Goal: Task Accomplishment & Management: Complete application form

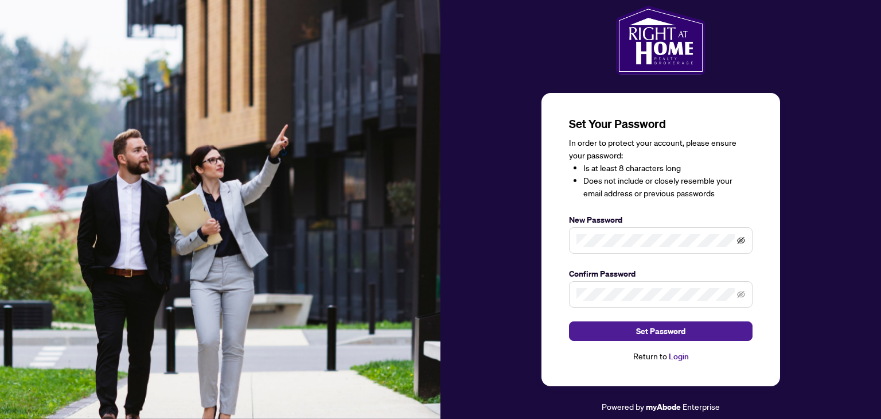
click at [739, 241] on icon "eye-invisible" at bounding box center [741, 240] width 8 height 8
click at [555, 235] on div "Set Your Password In order to protect your account, please ensure your password…" at bounding box center [660, 239] width 239 height 293
click at [647, 331] on span "Set Password" at bounding box center [660, 331] width 49 height 18
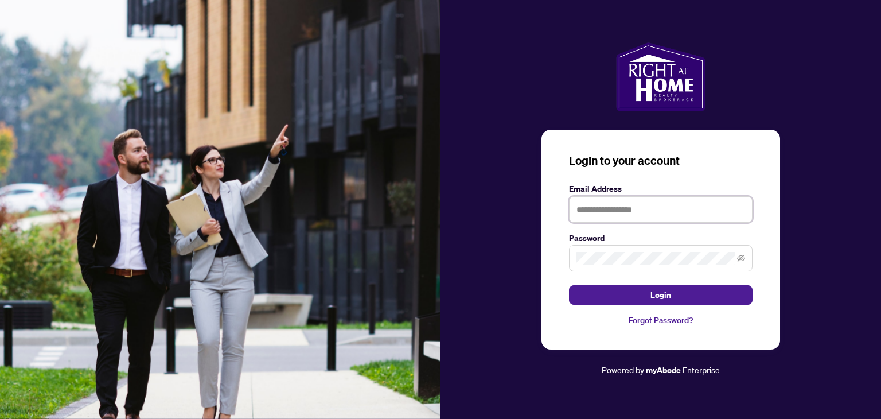
click at [591, 210] on input "text" at bounding box center [660, 209] width 183 height 26
type input "**********"
click at [743, 257] on icon "eye-invisible" at bounding box center [741, 258] width 8 height 8
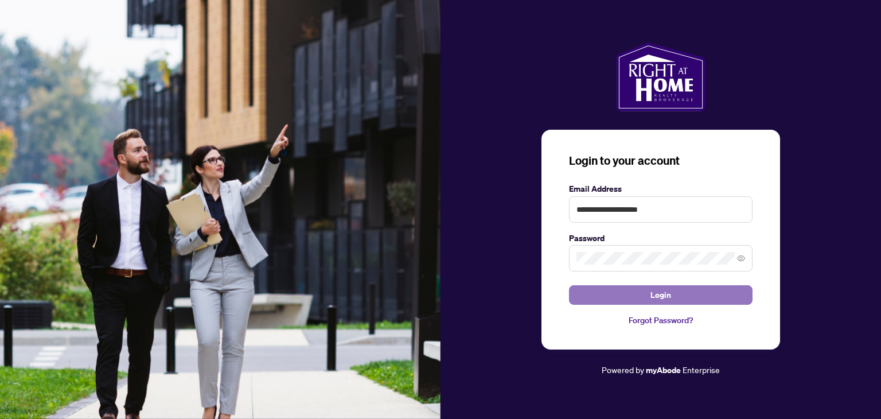
click at [675, 292] on button "Login" at bounding box center [660, 294] width 183 height 19
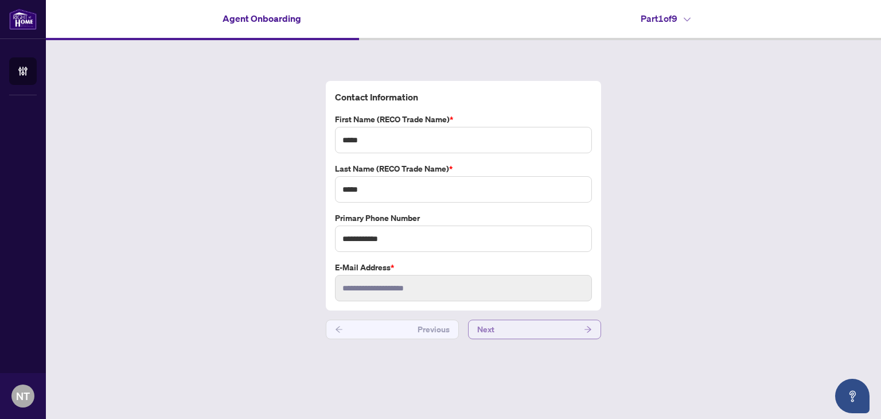
click at [537, 327] on button "Next" at bounding box center [534, 328] width 133 height 19
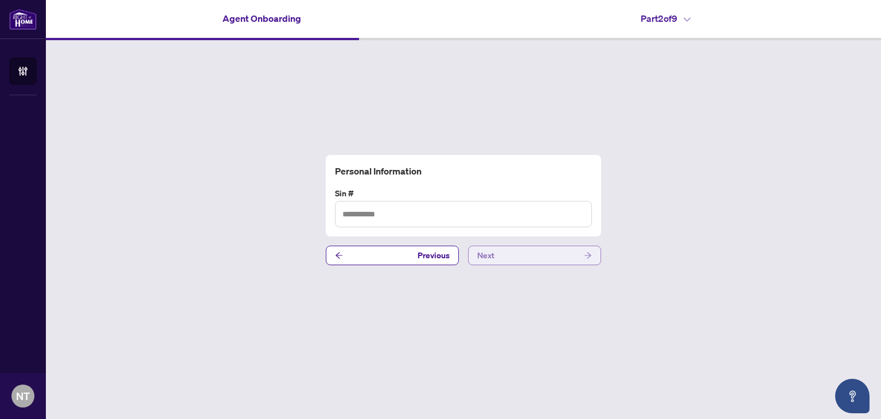
click at [518, 253] on button "Next" at bounding box center [534, 254] width 133 height 19
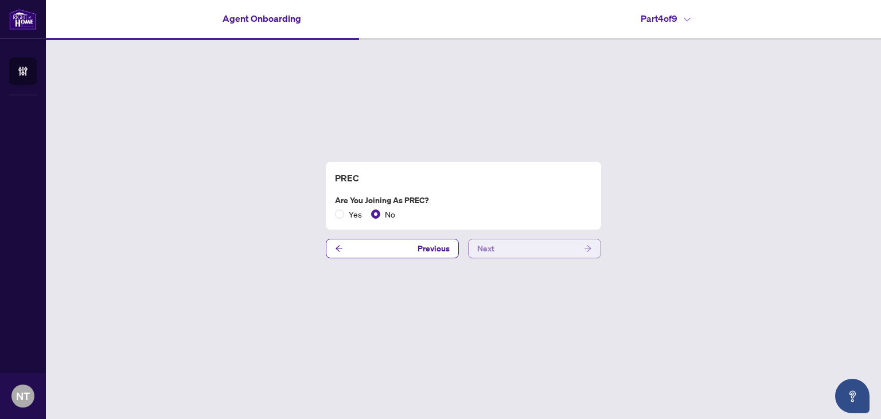
click at [518, 253] on button "Next" at bounding box center [534, 248] width 133 height 19
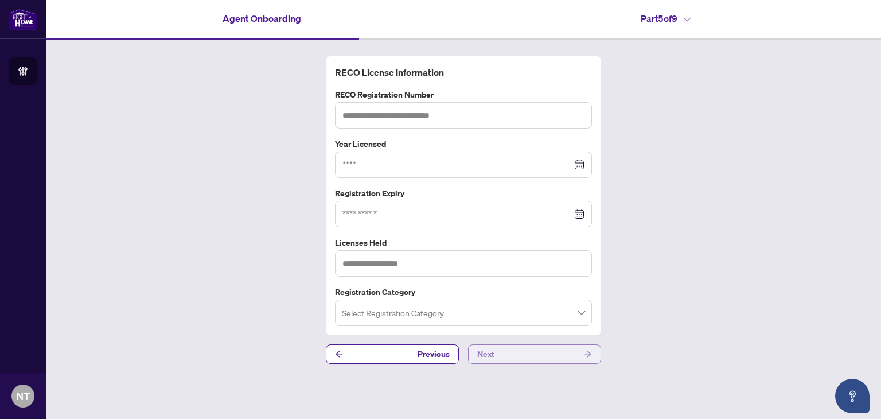
click at [532, 349] on button "Next" at bounding box center [534, 353] width 133 height 19
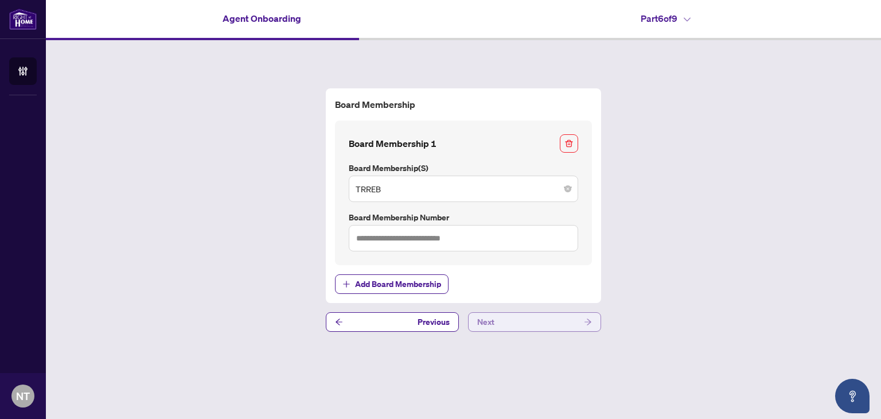
click at [536, 317] on button "Next" at bounding box center [534, 321] width 133 height 19
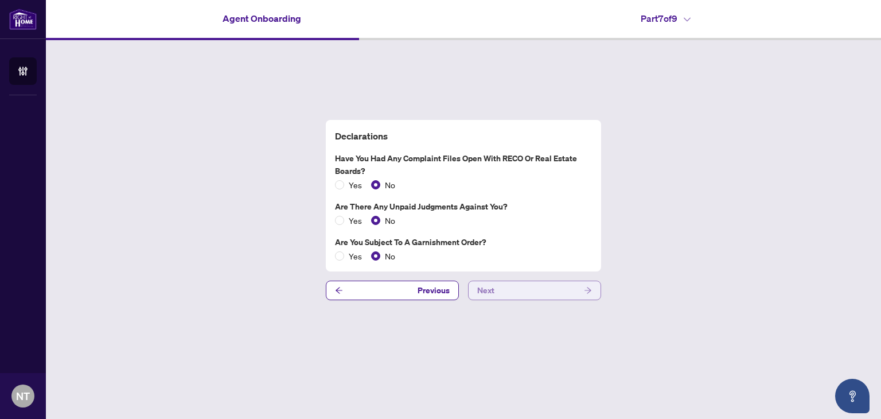
click at [532, 283] on button "Next" at bounding box center [534, 289] width 133 height 19
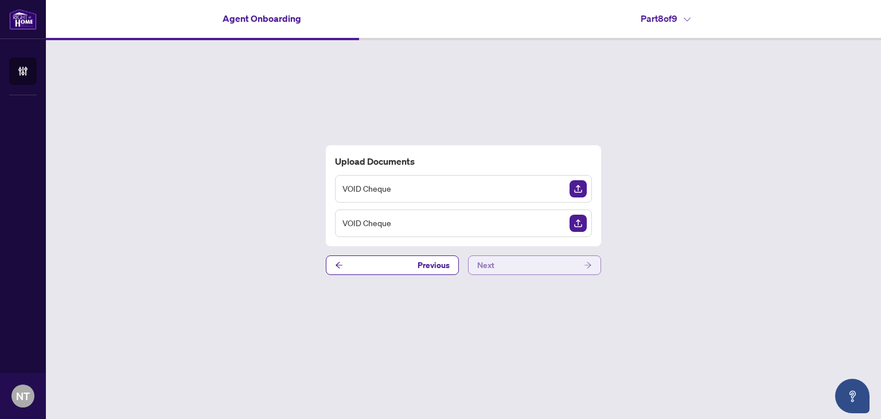
click at [538, 265] on button "Next" at bounding box center [534, 264] width 133 height 19
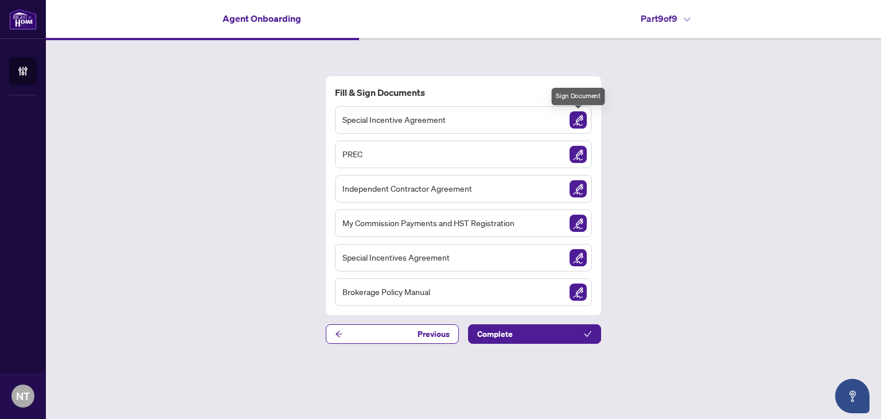
click at [580, 119] on img "Sign Document" at bounding box center [577, 119] width 17 height 17
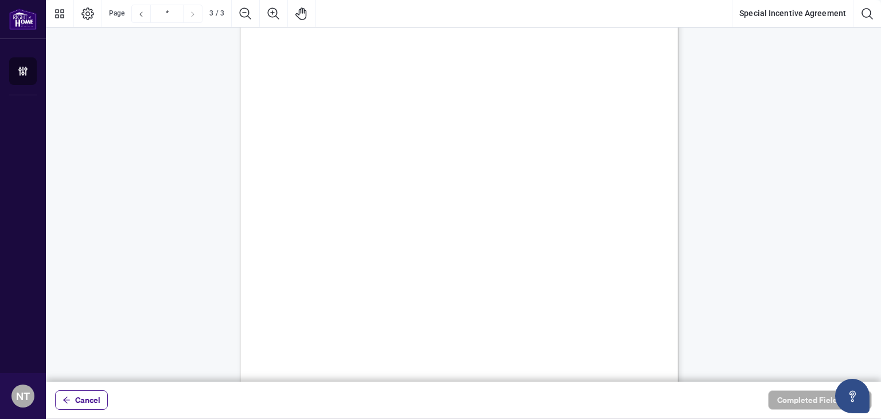
scroll to position [1401, 0]
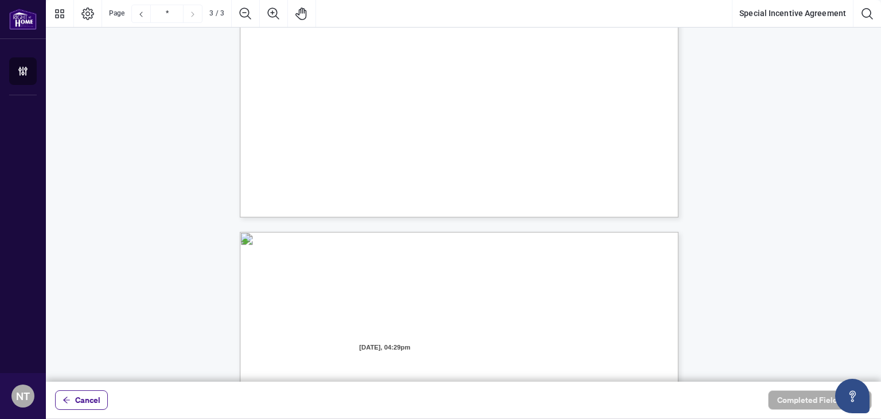
type input "*"
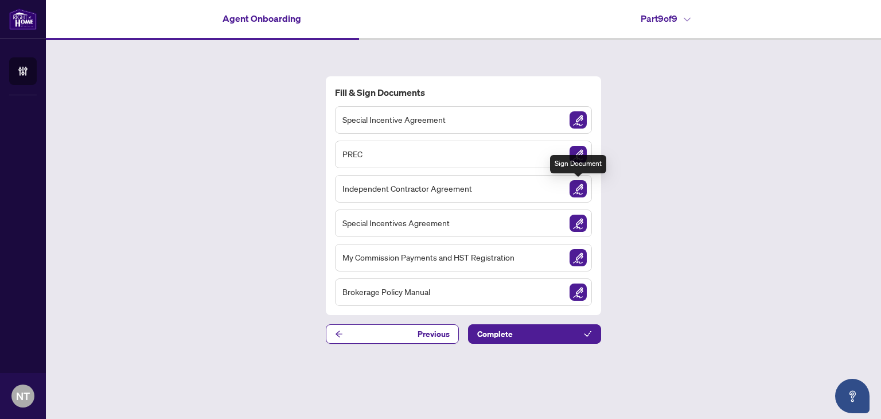
click at [576, 189] on img "Sign Document" at bounding box center [577, 188] width 17 height 17
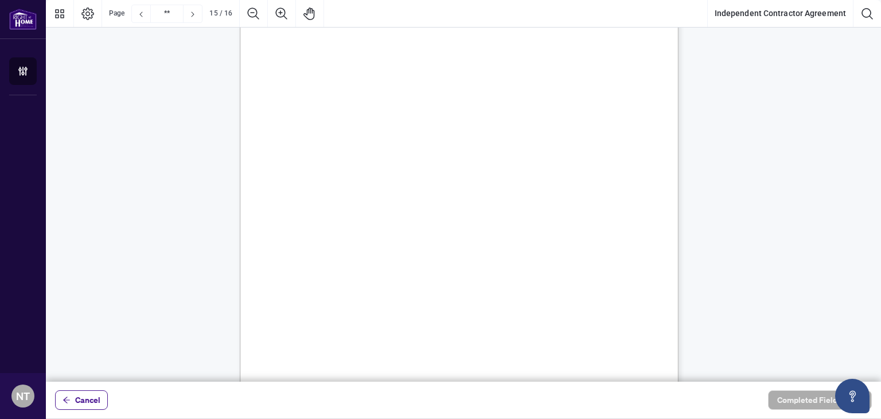
scroll to position [8049, 0]
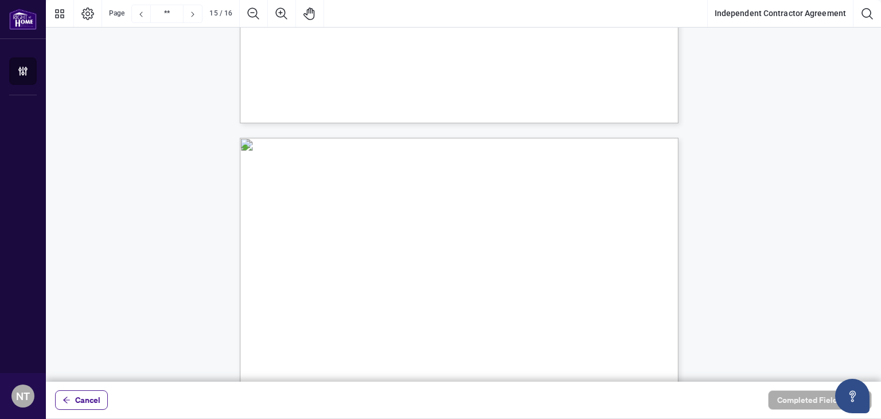
drag, startPoint x: 579, startPoint y: 155, endPoint x: 792, endPoint y: 97, distance: 220.5
click at [90, 13] on icon "Page Layout" at bounding box center [88, 14] width 14 height 14
click at [60, 11] on icon "Thumbnails" at bounding box center [60, 14] width 14 height 14
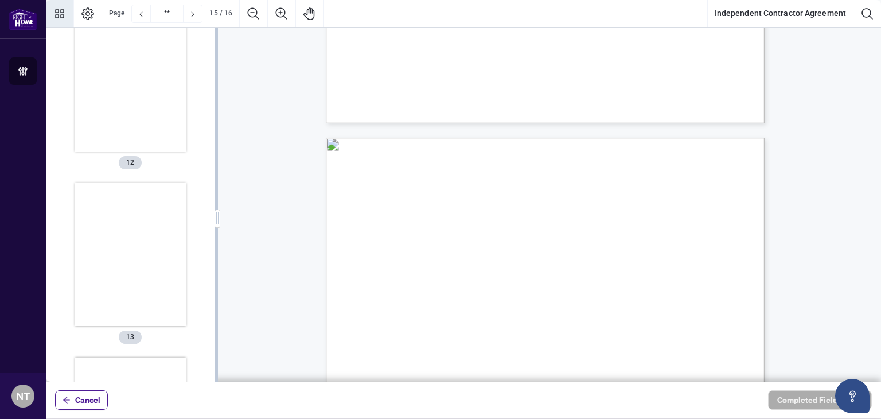
scroll to position [2275, 0]
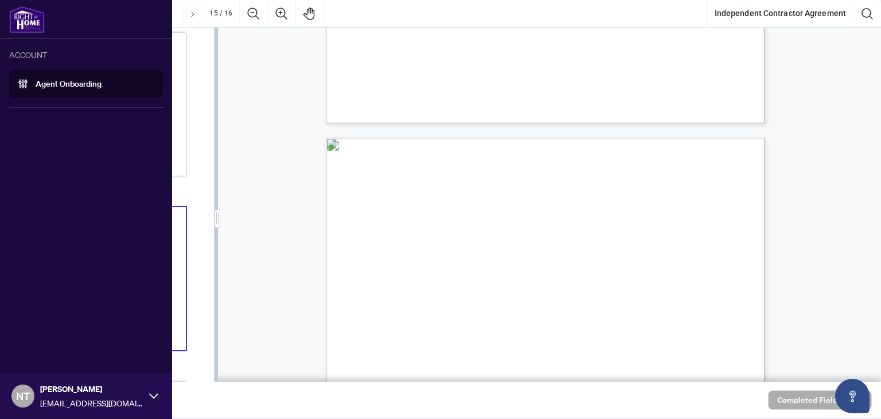
click at [150, 392] on icon at bounding box center [153, 395] width 9 height 9
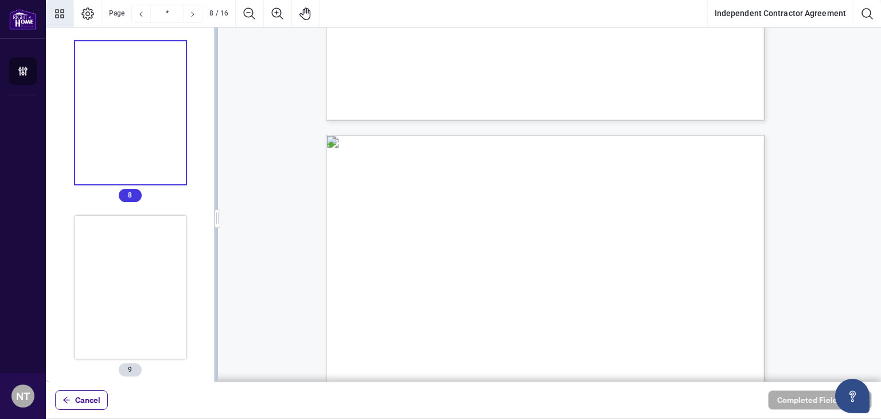
scroll to position [0, 0]
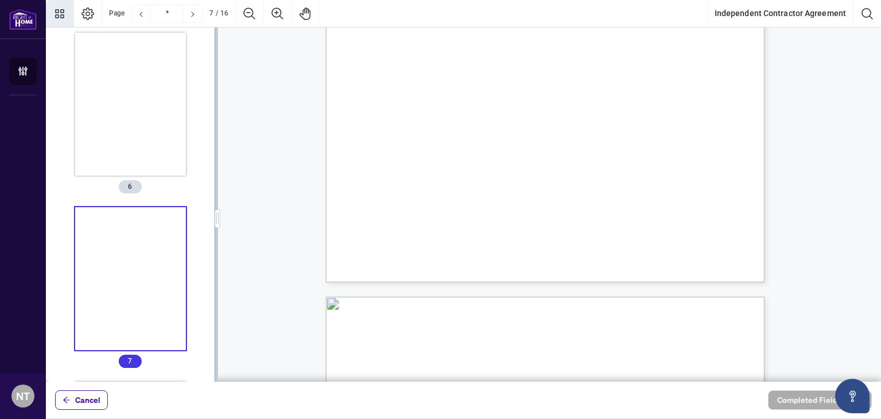
type input "*"
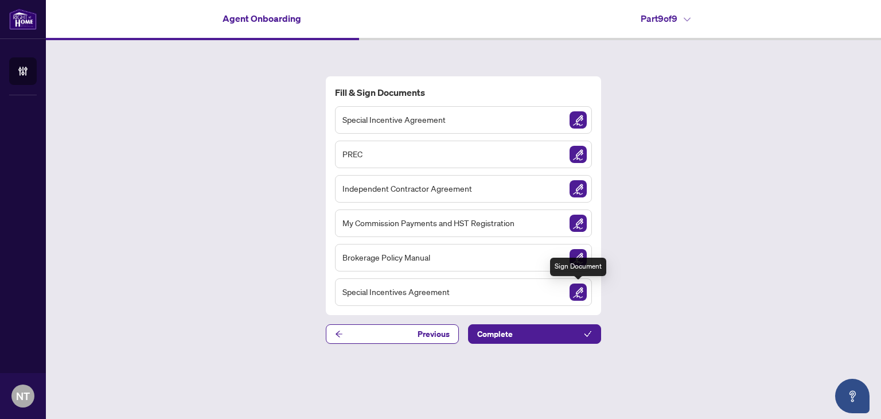
click at [583, 291] on img "Sign Document" at bounding box center [577, 291] width 17 height 17
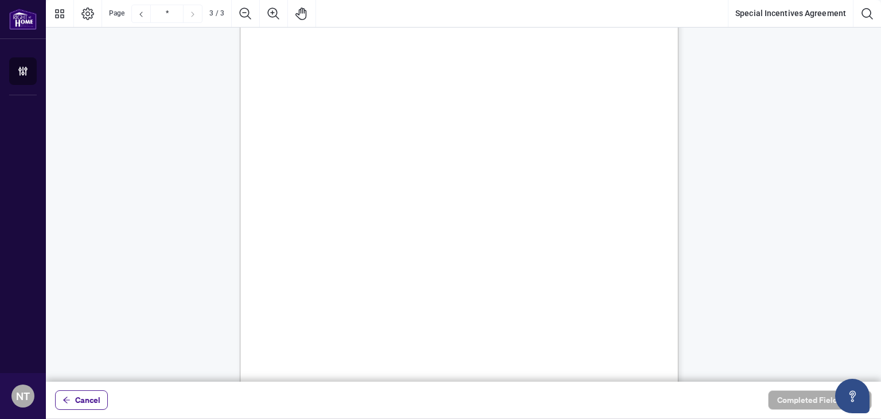
type input "*"
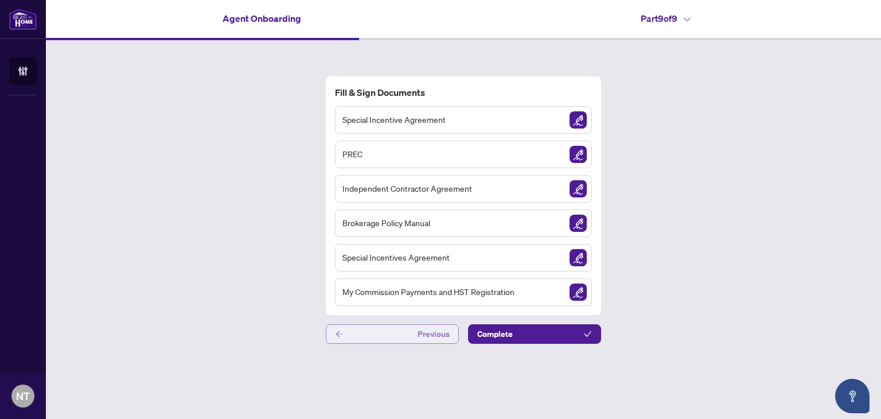
click at [393, 338] on button "Previous" at bounding box center [392, 333] width 133 height 19
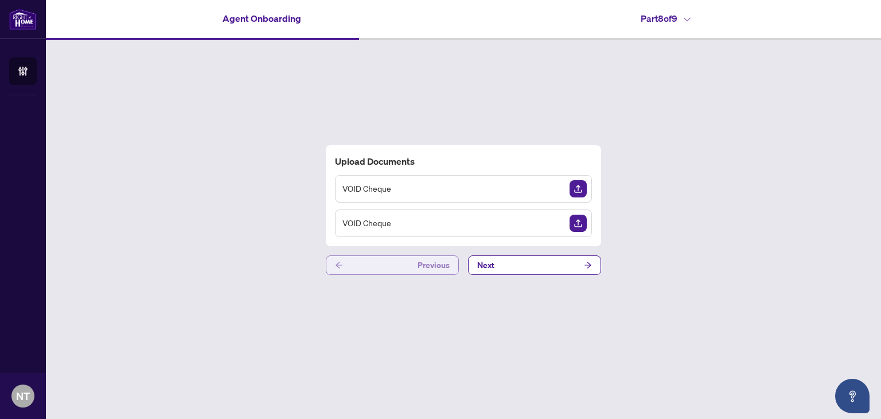
click at [397, 271] on button "Previous" at bounding box center [392, 264] width 133 height 19
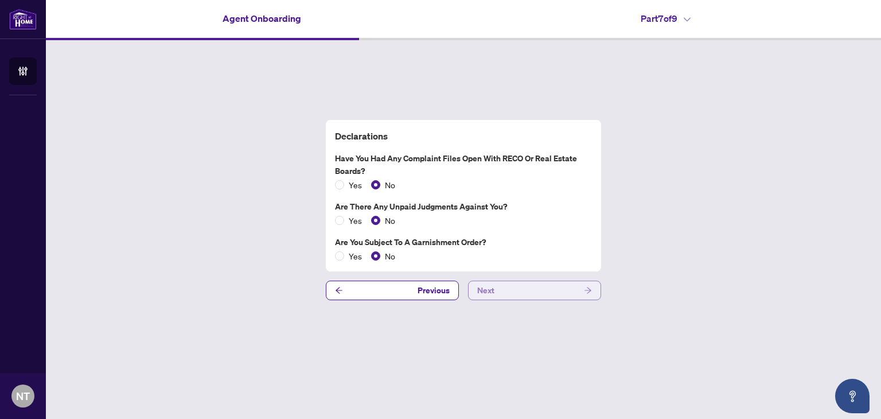
click at [499, 290] on button "Next" at bounding box center [534, 289] width 133 height 19
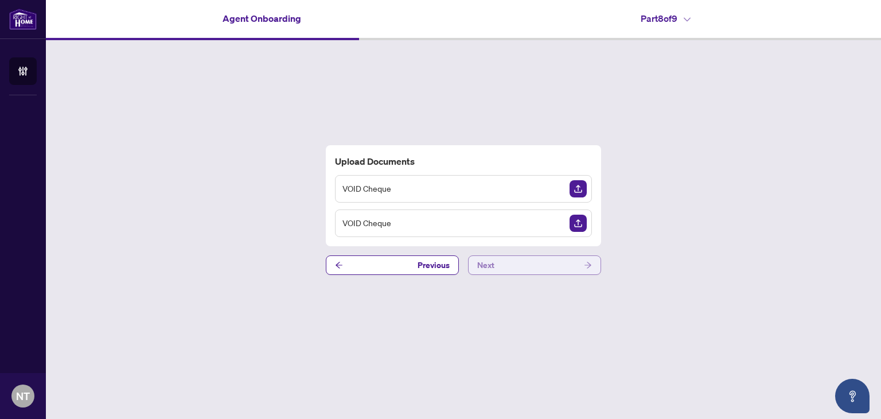
click at [510, 264] on button "Next" at bounding box center [534, 264] width 133 height 19
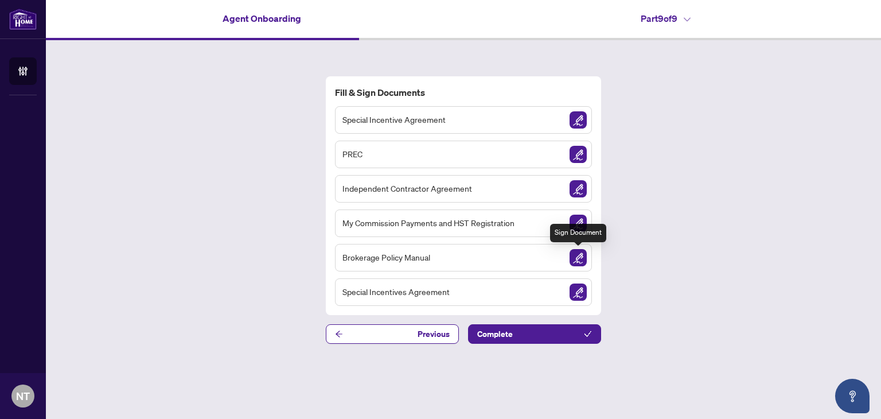
click at [579, 260] on img "Sign Document" at bounding box center [577, 257] width 17 height 17
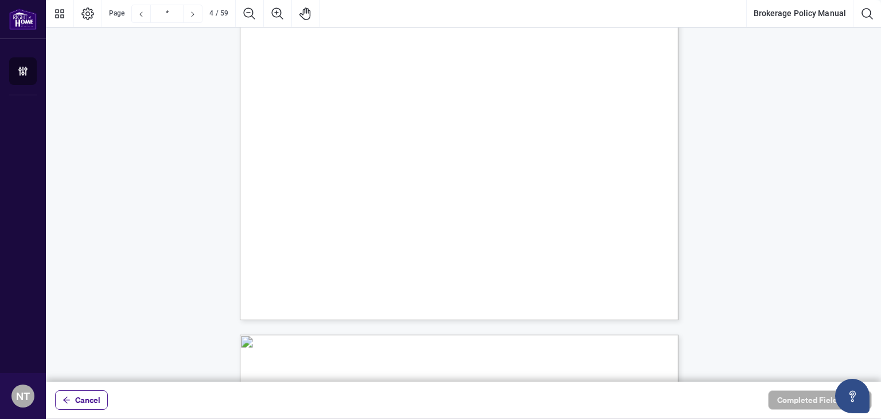
scroll to position [2236, 0]
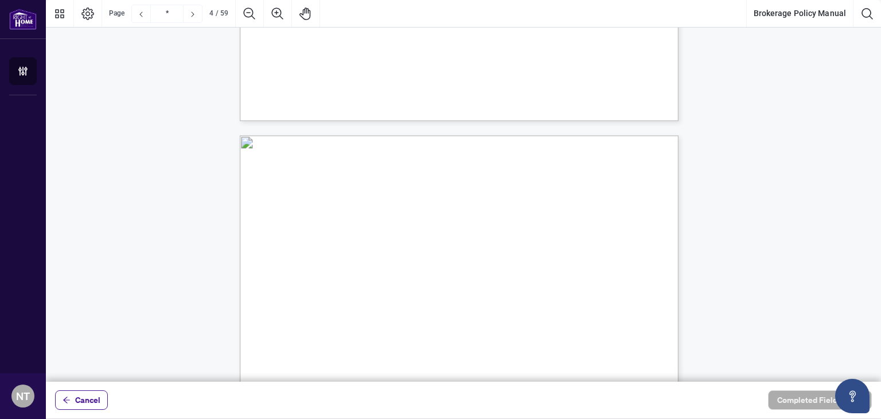
type input "*"
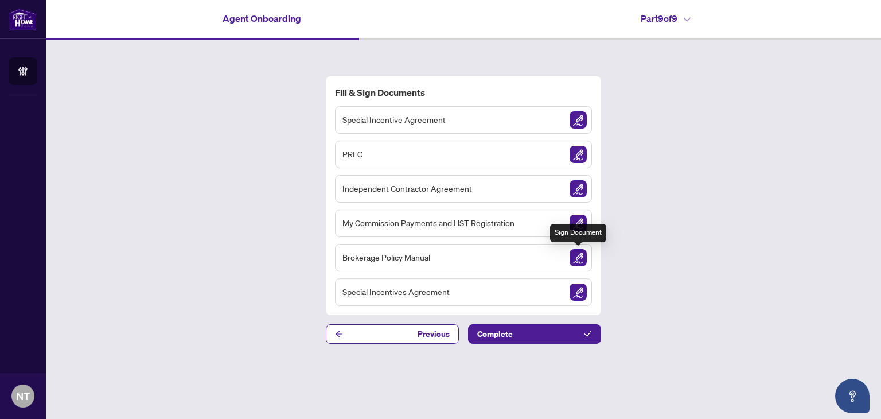
click at [583, 262] on img "Sign Document" at bounding box center [577, 257] width 17 height 17
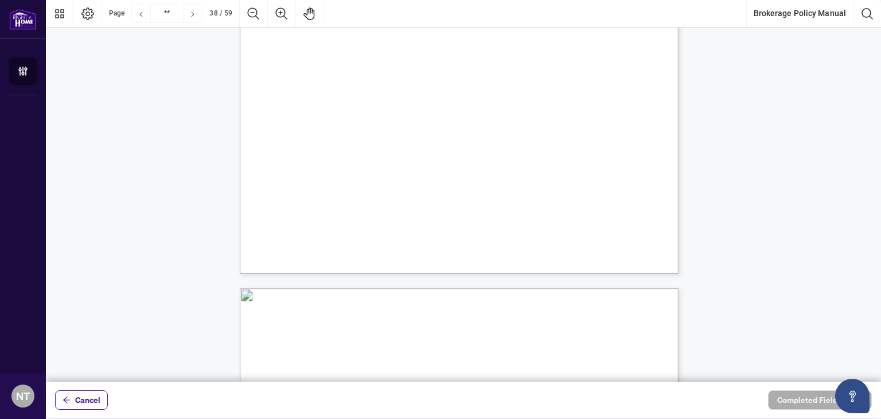
scroll to position [21591, 0]
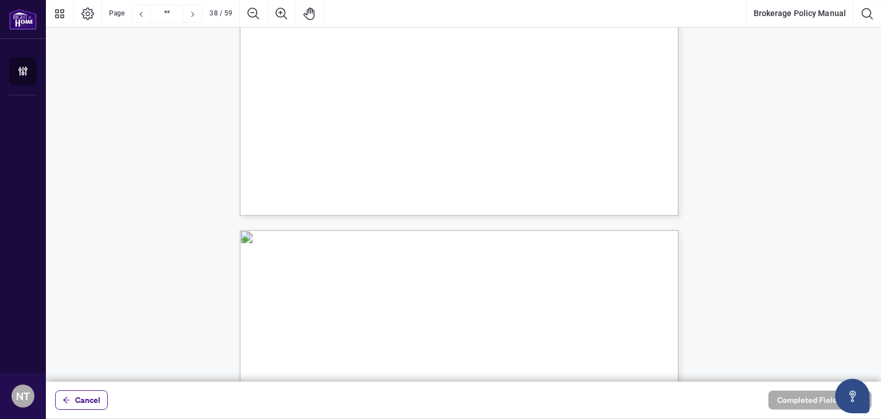
type input "**"
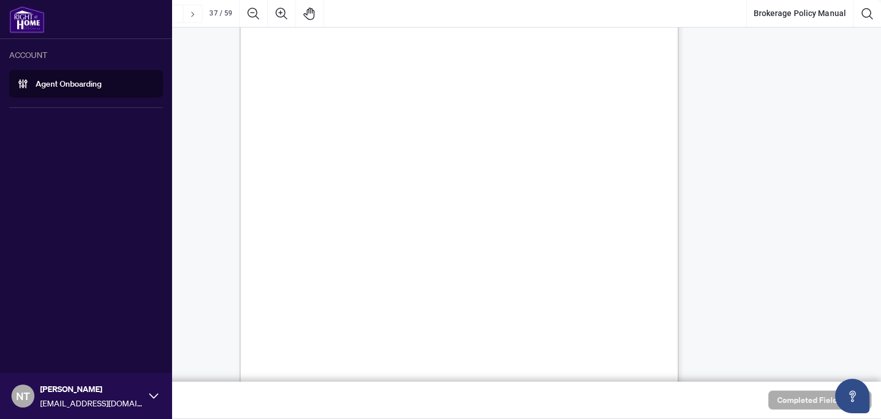
click at [36, 80] on link "Agent Onboarding" at bounding box center [69, 84] width 66 height 10
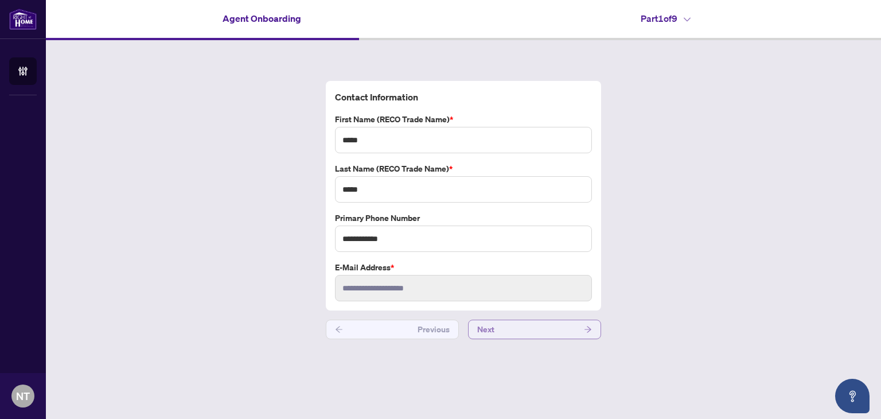
click at [544, 331] on button "Next" at bounding box center [534, 328] width 133 height 19
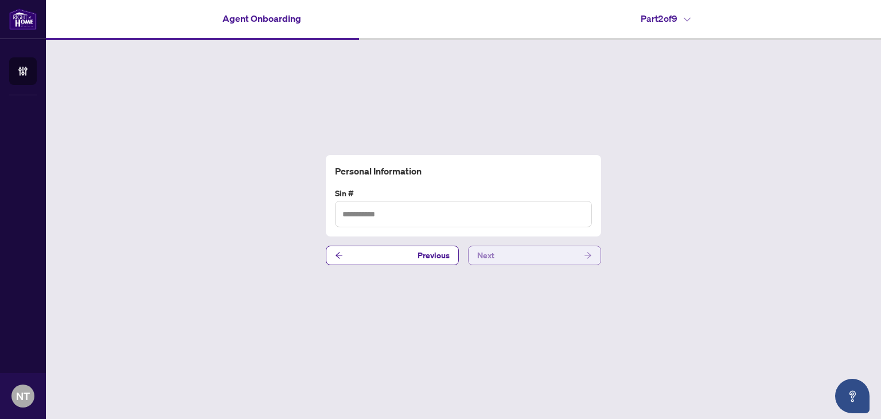
click at [533, 256] on button "Next" at bounding box center [534, 254] width 133 height 19
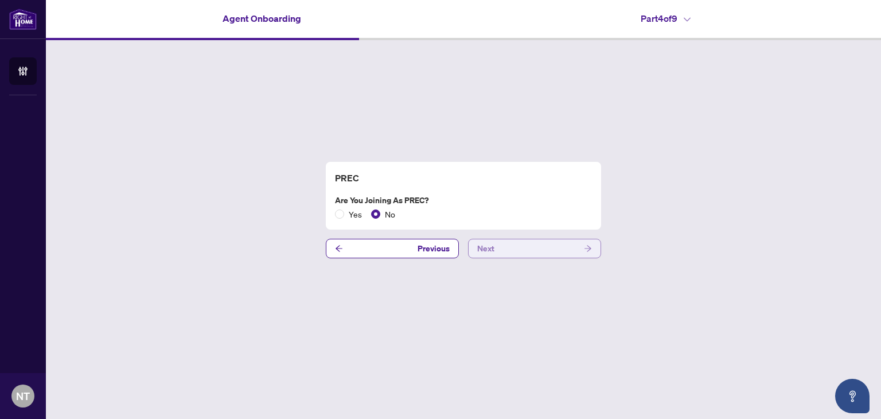
click at [533, 256] on button "Next" at bounding box center [534, 248] width 133 height 19
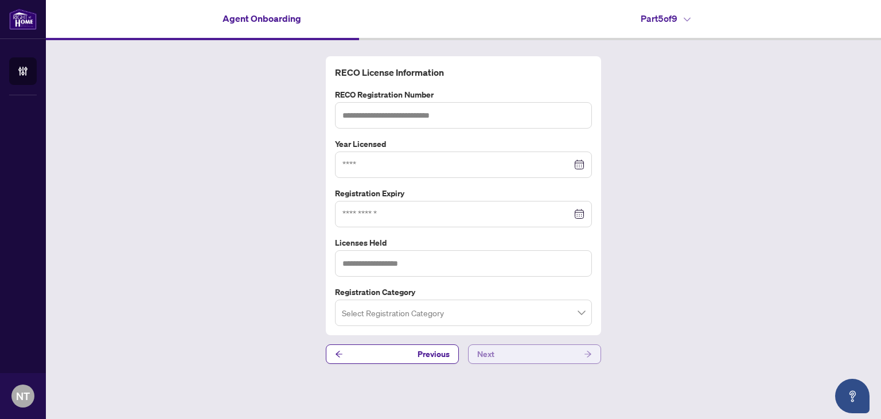
click at [517, 353] on button "Next" at bounding box center [534, 353] width 133 height 19
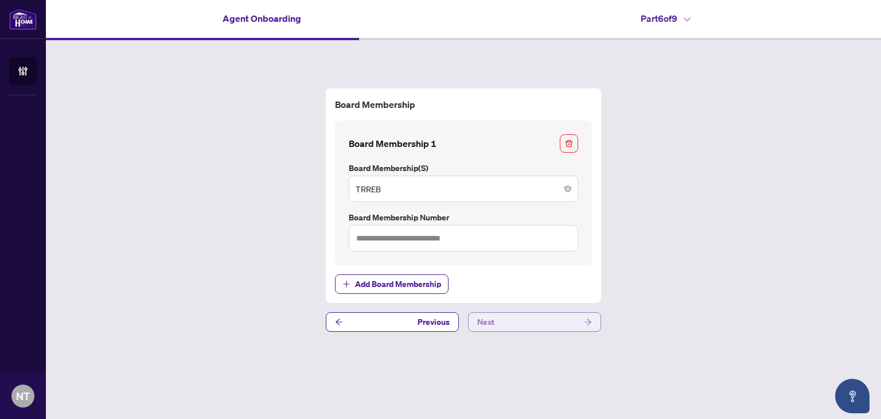
click at [516, 324] on button "Next" at bounding box center [534, 321] width 133 height 19
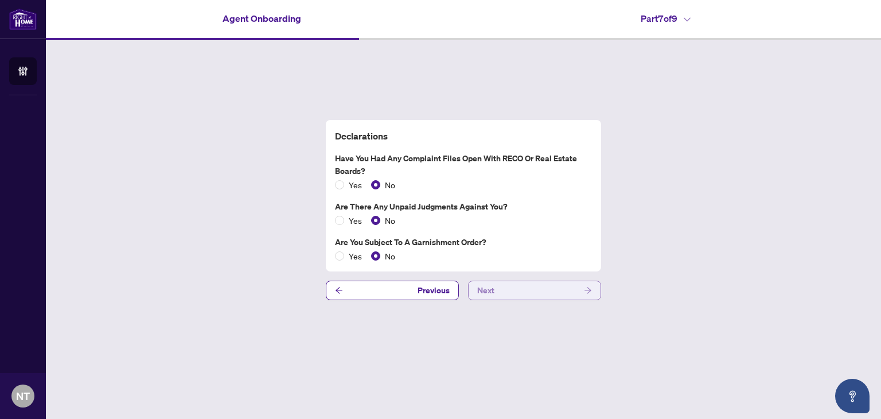
click at [521, 290] on button "Next" at bounding box center [534, 289] width 133 height 19
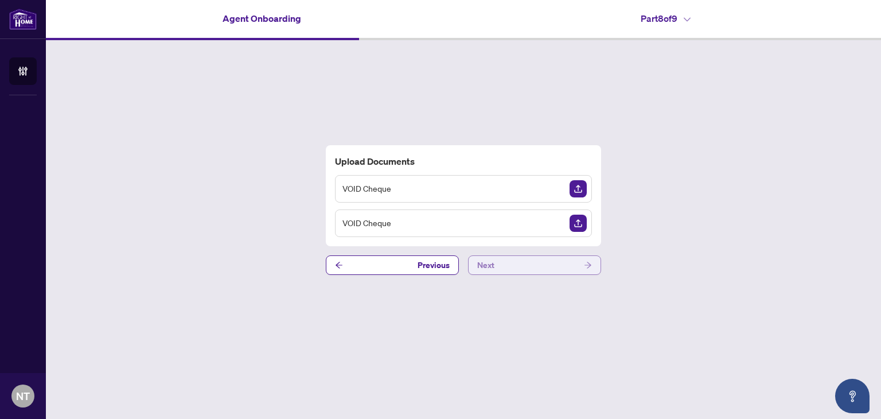
click at [556, 265] on button "Next" at bounding box center [534, 264] width 133 height 19
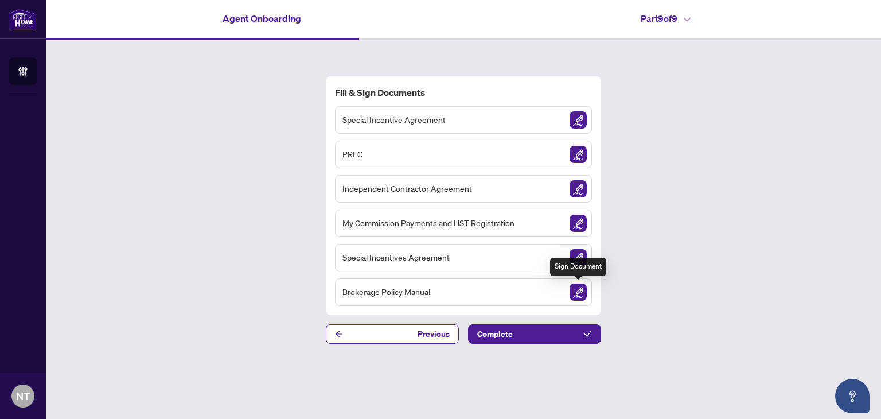
click at [578, 292] on img "Sign Document" at bounding box center [577, 291] width 17 height 17
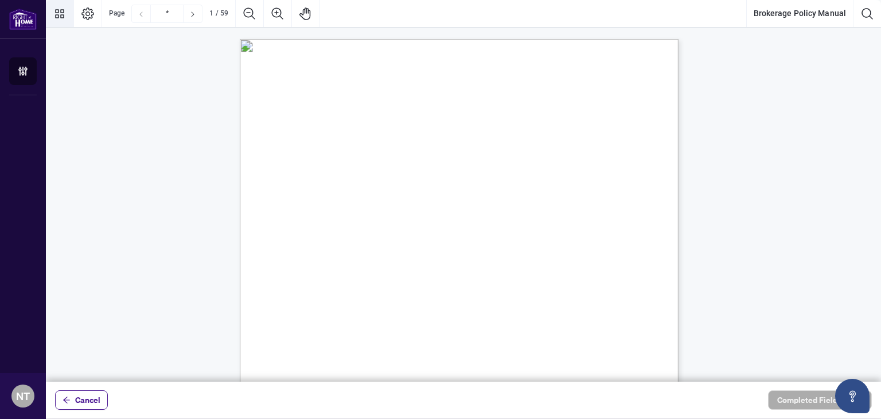
click at [64, 19] on icon "Thumbnails" at bounding box center [60, 14] width 14 height 14
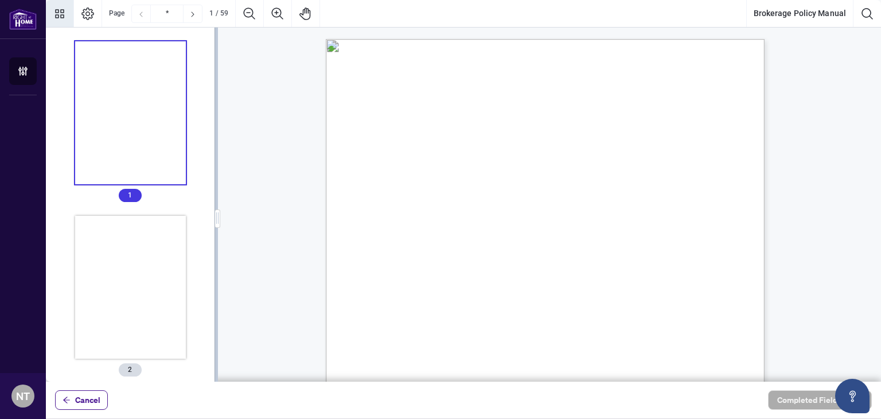
click at [120, 17] on span "Page" at bounding box center [116, 13] width 15 height 9
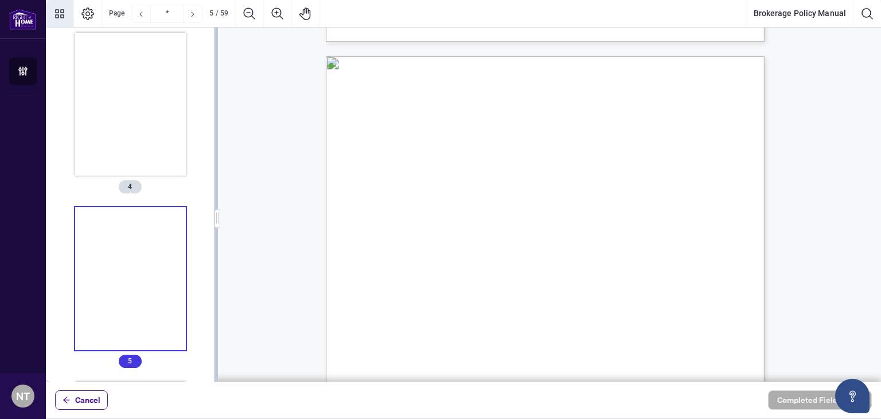
scroll to position [2351, 0]
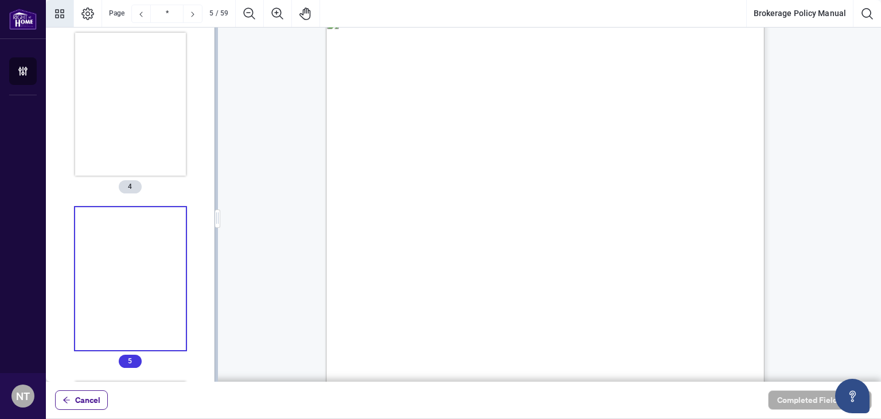
click at [450, 209] on div "4 79. Commission Offerings I. Deals & Transaction Processing 80. Commission Pay…" at bounding box center [600, 371] width 548 height 710
click at [422, 204] on span "J. Commission and Fees" at bounding box center [452, 203] width 150 height 9
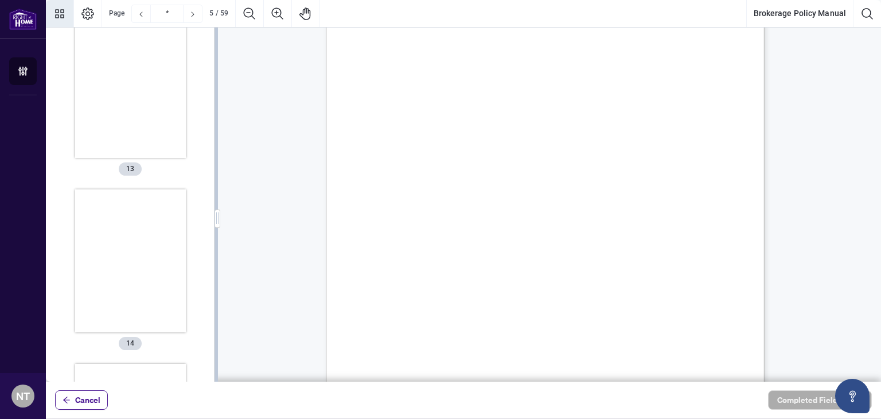
scroll to position [2137, 0]
click at [120, 233] on div "Thumbnails" at bounding box center [130, 241] width 111 height 143
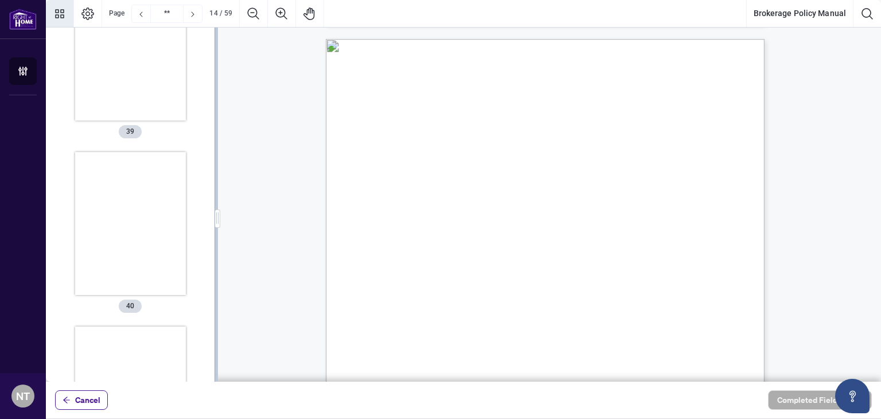
scroll to position [7089, 0]
click at [129, 193] on div "Thumbnails" at bounding box center [130, 170] width 111 height 143
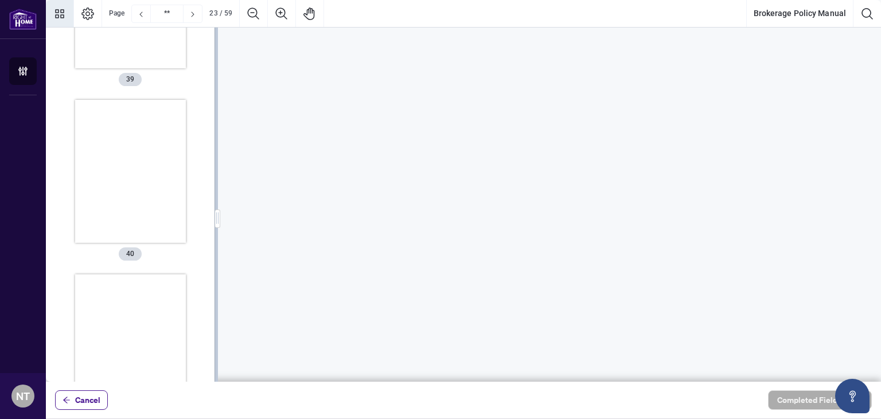
scroll to position [6543, 0]
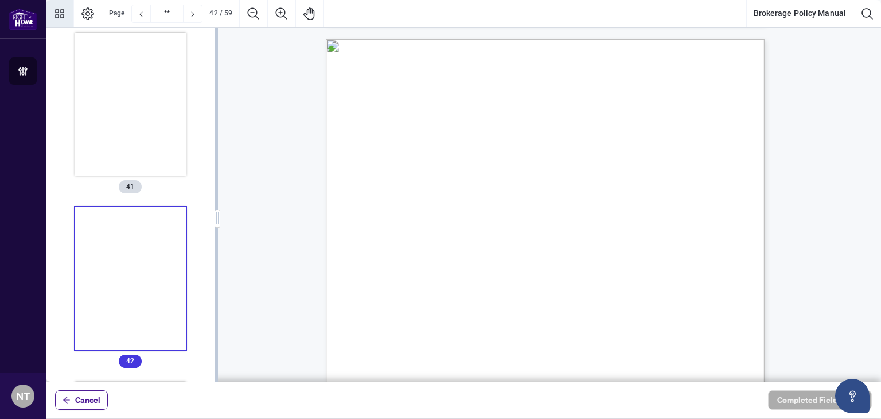
click at [120, 239] on div "Thumbnails" at bounding box center [130, 278] width 111 height 143
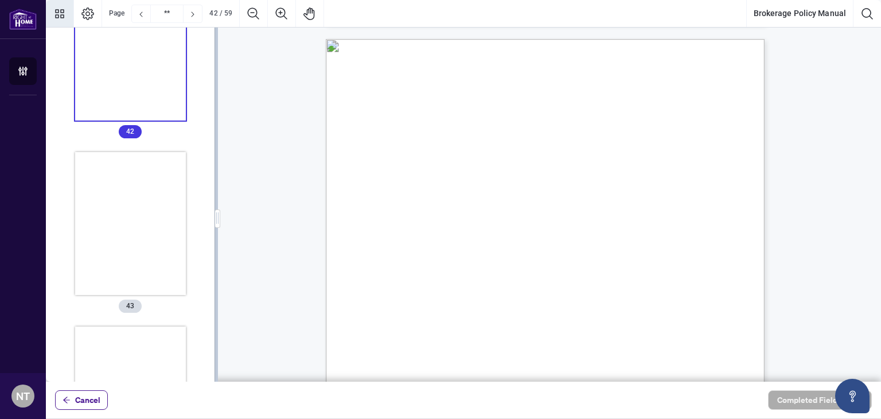
click at [120, 239] on div "Thumbnails" at bounding box center [130, 223] width 111 height 143
click at [122, 233] on div "Thumbnails" at bounding box center [130, 285] width 111 height 143
click at [113, 256] on div "Thumbnails" at bounding box center [130, 284] width 111 height 143
click at [117, 251] on div "Thumbnails" at bounding box center [130, 222] width 111 height 143
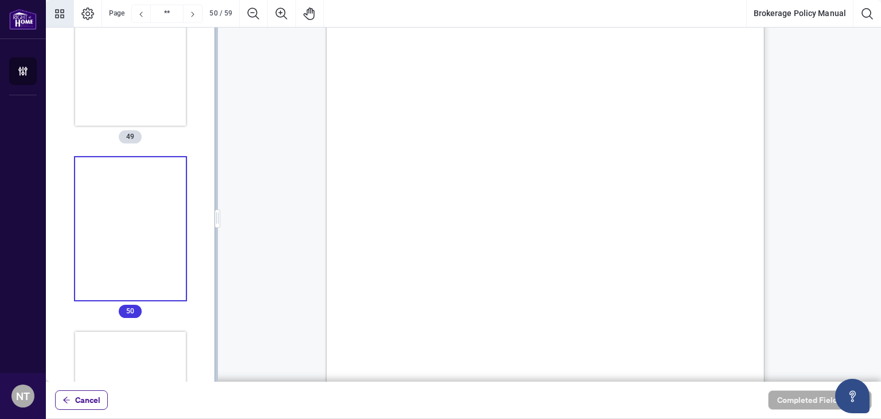
type input "**"
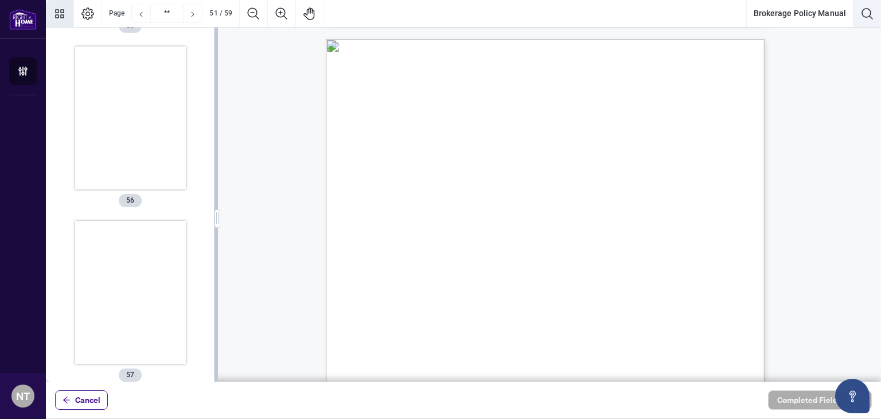
click at [866, 16] on icon "Search Document" at bounding box center [867, 14] width 14 height 14
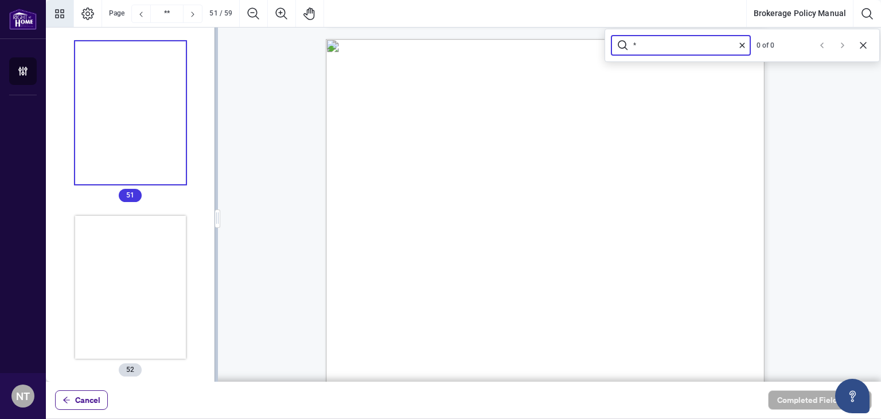
type input "**"
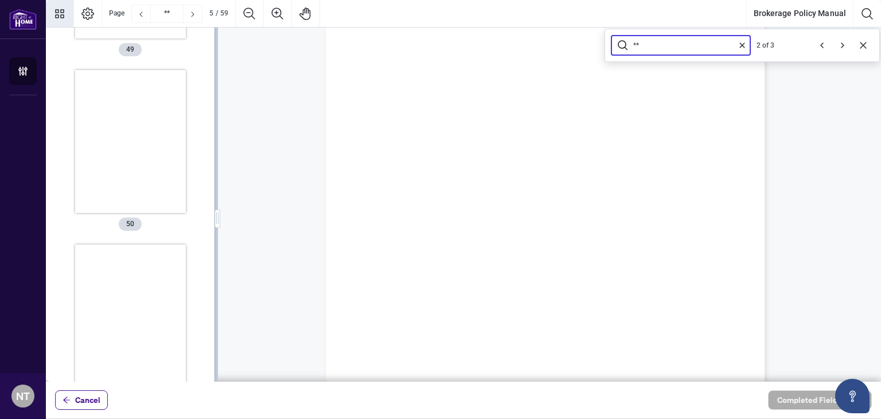
type input "*"
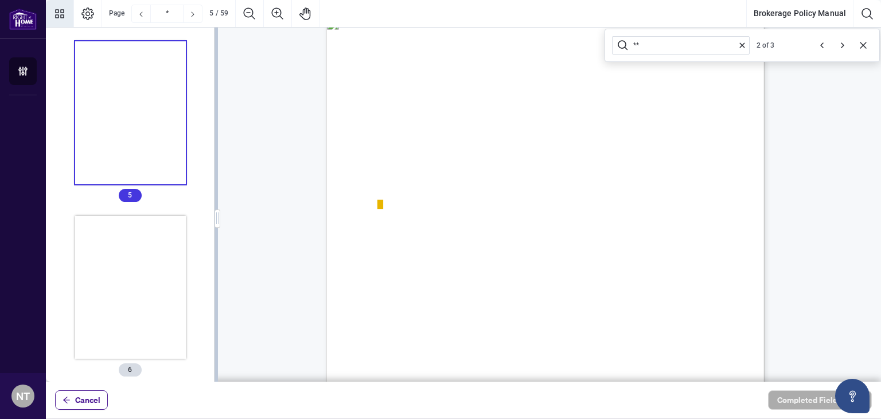
drag, startPoint x: 472, startPoint y: 205, endPoint x: 390, endPoint y: 204, distance: 82.6
click at [390, 204] on span "J. Commission and Fees" at bounding box center [452, 204] width 150 height 9
click at [667, 50] on div "**" at bounding box center [681, 45] width 138 height 18
drag, startPoint x: 658, startPoint y: 47, endPoint x: 608, endPoint y: 48, distance: 49.9
click at [608, 48] on div "** 2 of 3" at bounding box center [741, 45] width 275 height 33
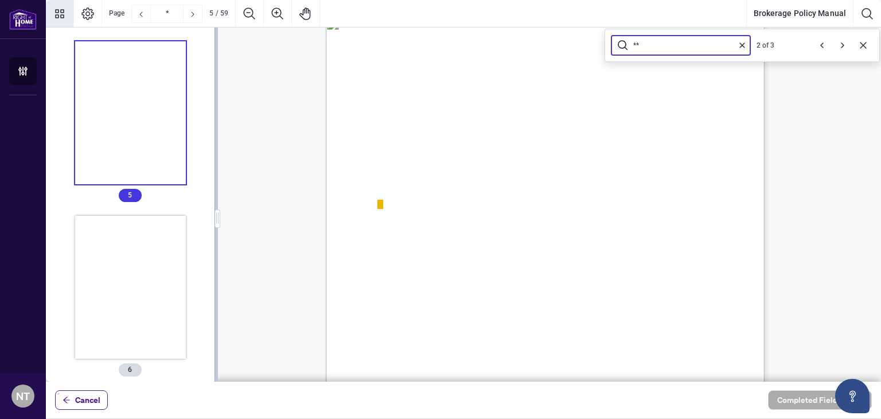
paste input "**********"
click at [838, 44] on icon "Next" at bounding box center [842, 45] width 9 height 9
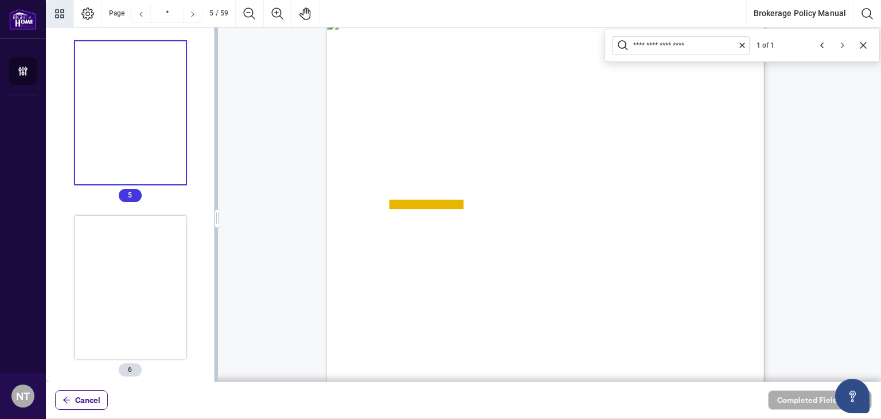
click at [842, 44] on icon "Next" at bounding box center [842, 45] width 9 height 9
drag, startPoint x: 712, startPoint y: 45, endPoint x: 619, endPoint y: 45, distance: 93.5
click at [619, 46] on div "**********" at bounding box center [681, 45] width 138 height 18
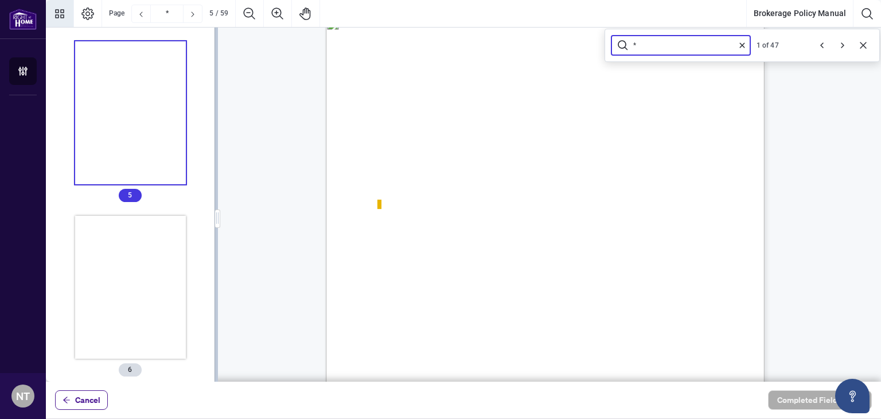
type input "**"
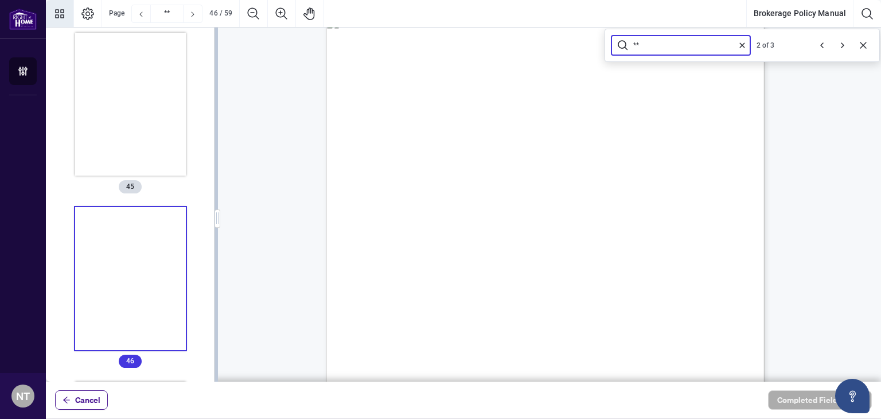
scroll to position [26345, 0]
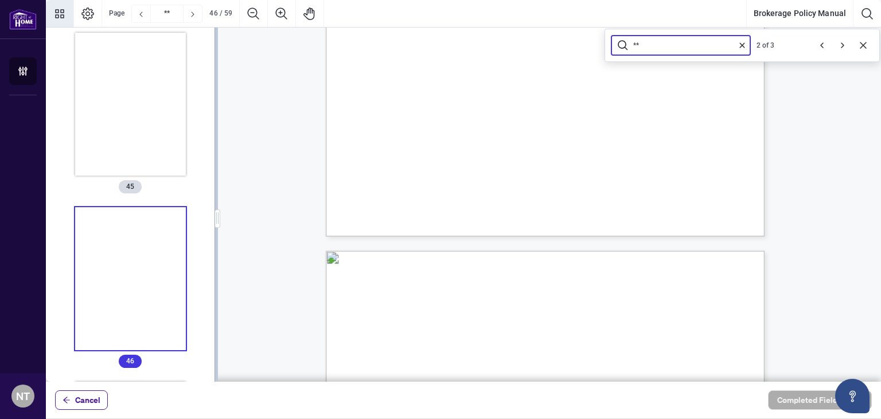
type input "**"
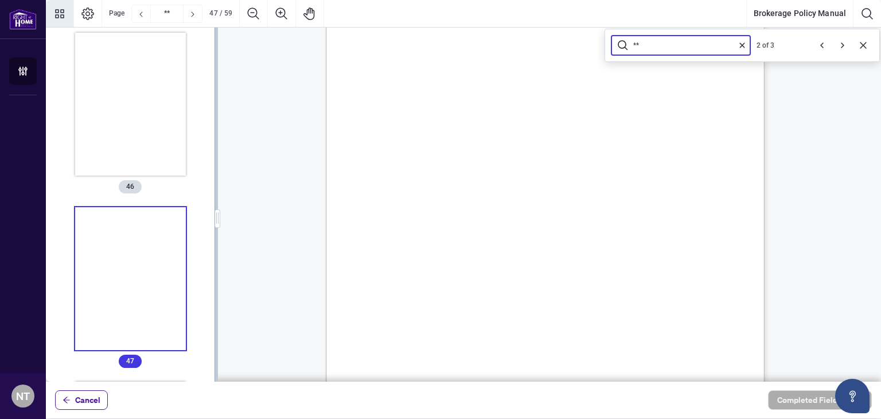
scroll to position [26861, 0]
drag, startPoint x: 646, startPoint y: 46, endPoint x: 621, endPoint y: 46, distance: 25.2
click at [621, 46] on div "**" at bounding box center [681, 45] width 138 height 18
type input "**"
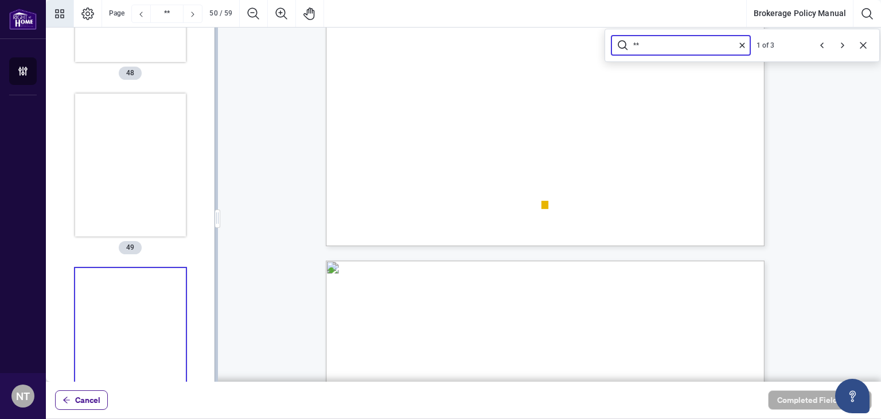
scroll to position [8375, 0]
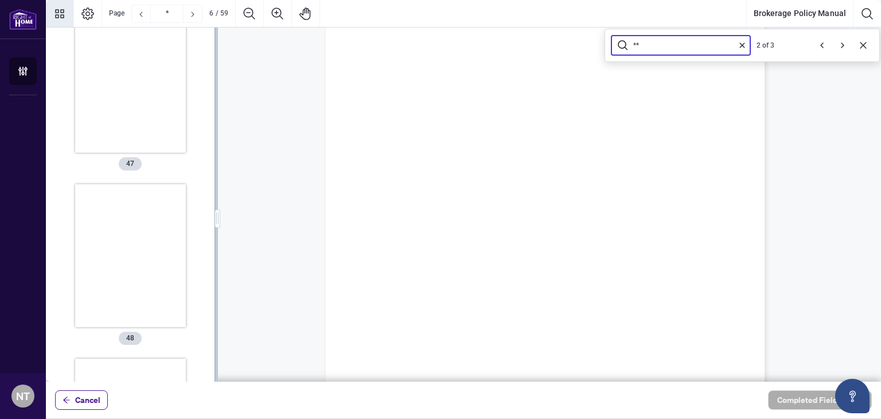
type input "*"
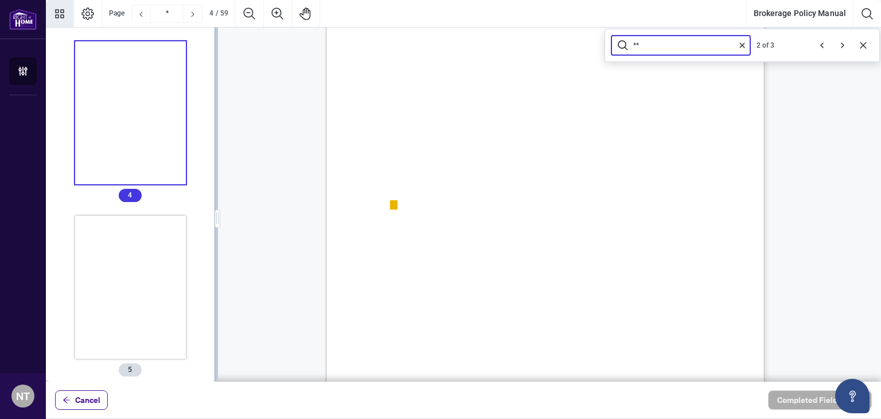
type input "*"
type input "***"
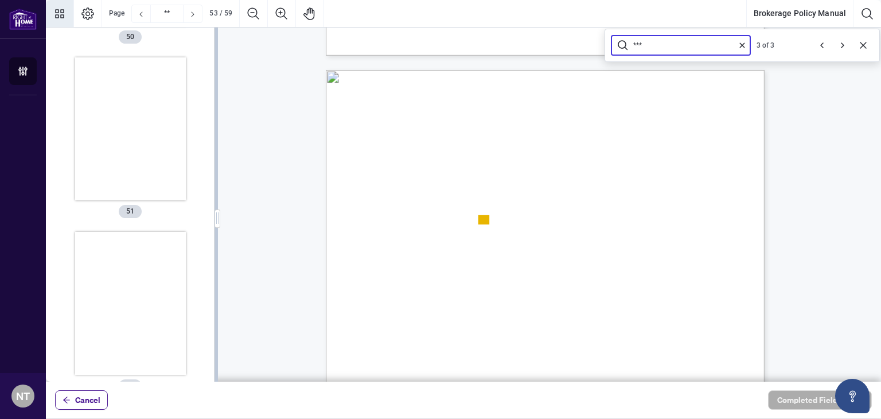
type input "**"
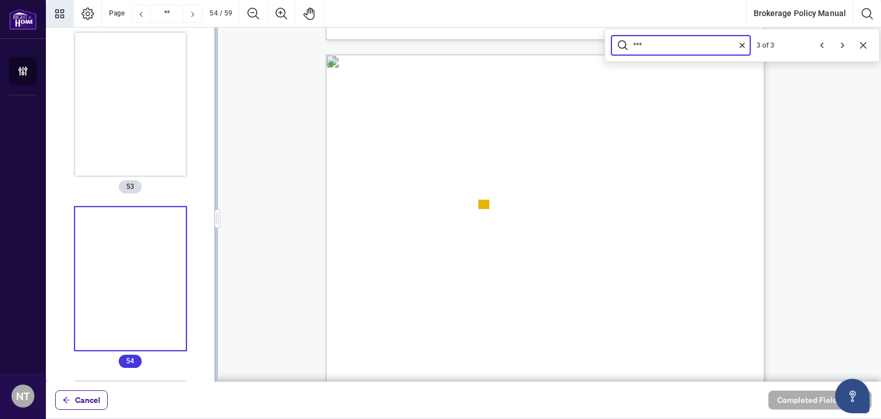
type input "***"
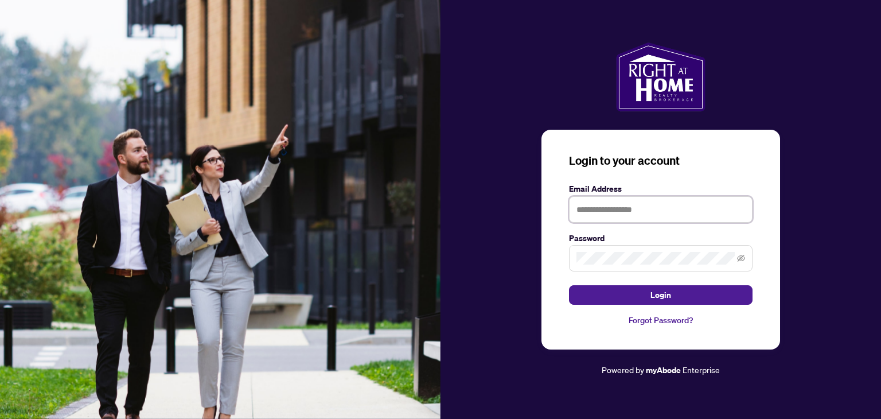
click at [647, 209] on input "text" at bounding box center [660, 209] width 183 height 26
type input "**********"
click at [599, 248] on span at bounding box center [660, 258] width 183 height 26
click at [739, 255] on icon "eye-invisible" at bounding box center [741, 258] width 8 height 8
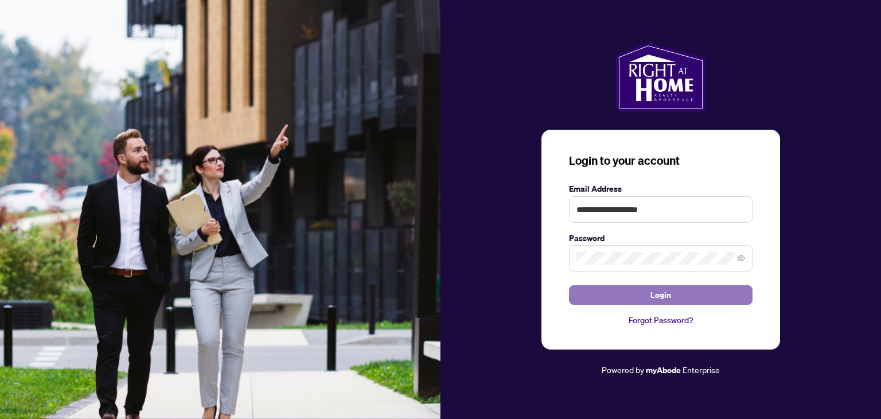
click at [644, 296] on button "Login" at bounding box center [660, 294] width 183 height 19
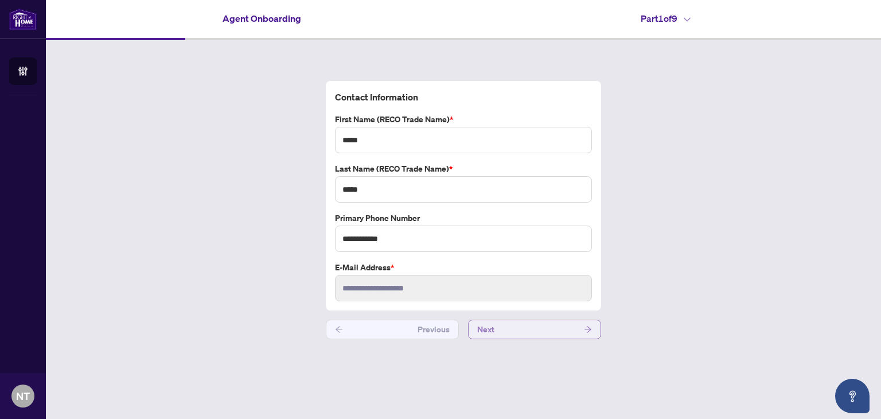
click at [506, 326] on button "Next" at bounding box center [534, 328] width 133 height 19
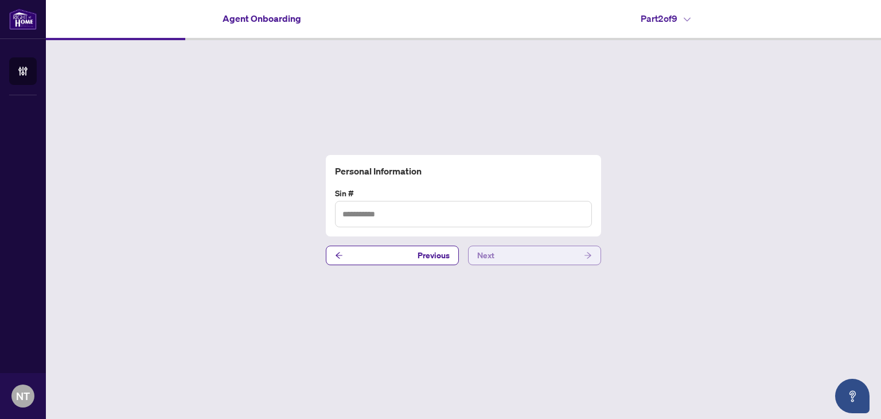
click at [539, 255] on button "Next" at bounding box center [534, 254] width 133 height 19
click at [464, 217] on input "text" at bounding box center [463, 214] width 257 height 26
click at [493, 260] on button "Next" at bounding box center [534, 254] width 133 height 19
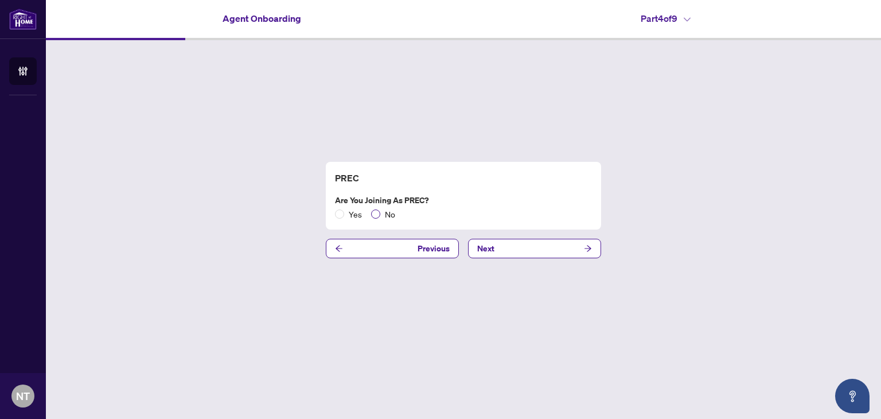
click at [394, 216] on span "No" at bounding box center [389, 214] width 19 height 13
click at [493, 248] on button "Next" at bounding box center [534, 248] width 133 height 19
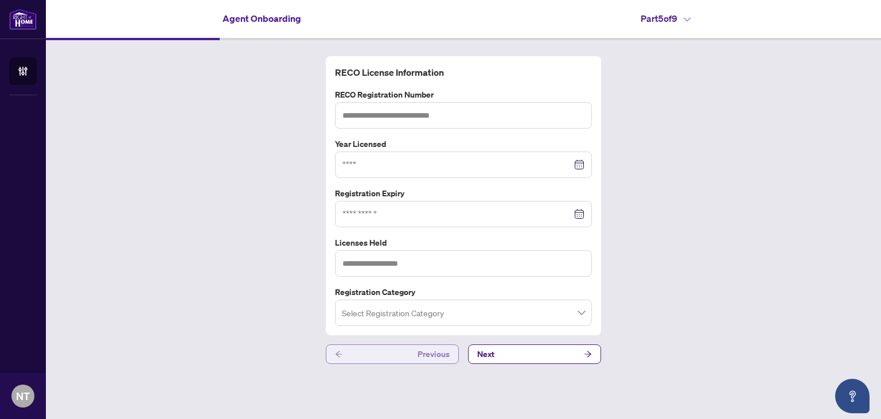
click at [439, 355] on span "Previous" at bounding box center [433, 354] width 32 height 18
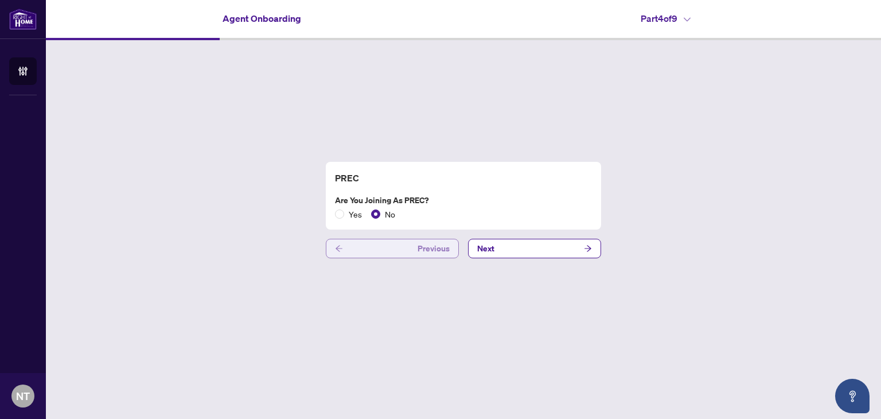
click at [427, 245] on span "Previous" at bounding box center [433, 248] width 32 height 18
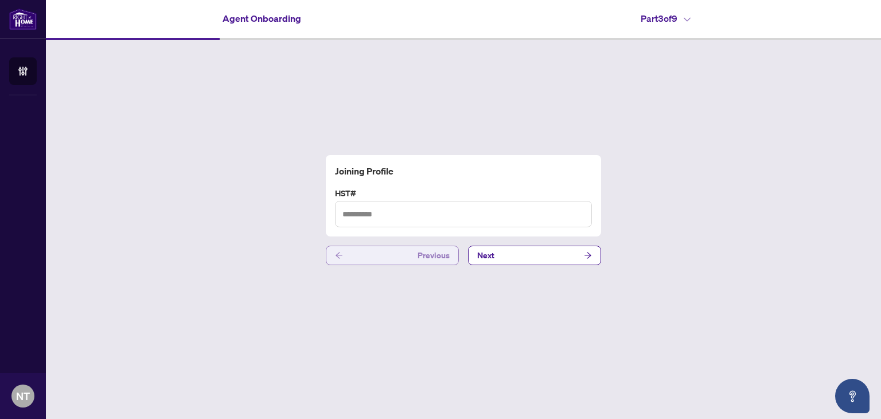
click at [427, 248] on span "Previous" at bounding box center [433, 255] width 32 height 18
click at [507, 253] on button "Next" at bounding box center [534, 254] width 133 height 19
click at [457, 214] on input "text" at bounding box center [463, 214] width 257 height 26
click at [357, 219] on input "text" at bounding box center [463, 214] width 257 height 26
paste input "**********"
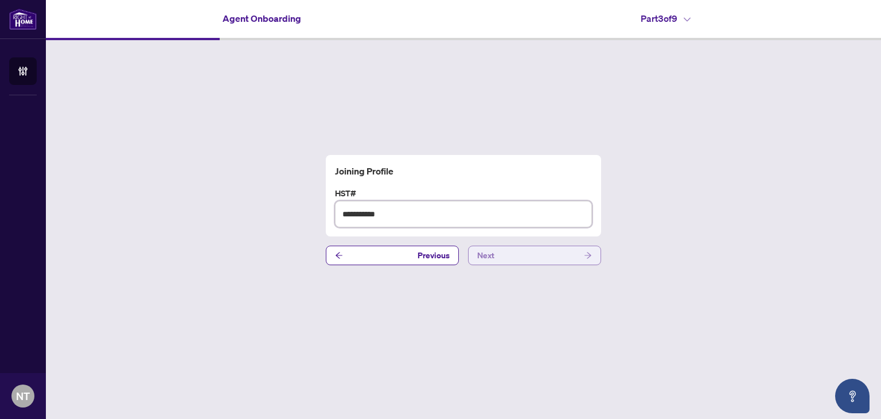
type input "**********"
click at [537, 256] on button "Next" at bounding box center [534, 254] width 133 height 19
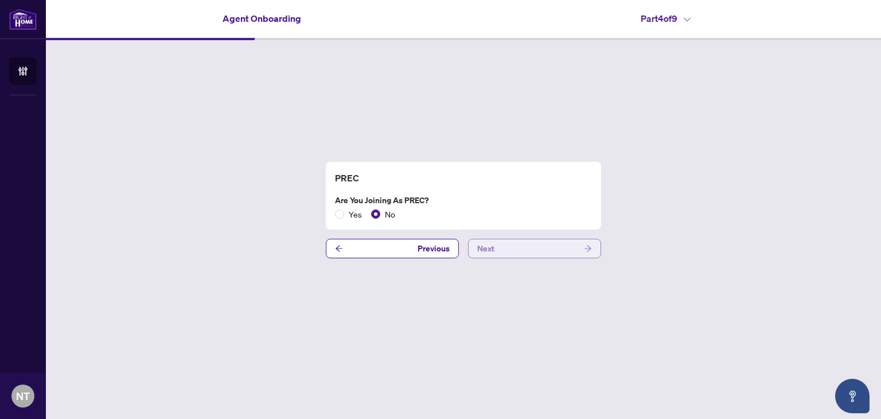
click at [529, 248] on button "Next" at bounding box center [534, 248] width 133 height 19
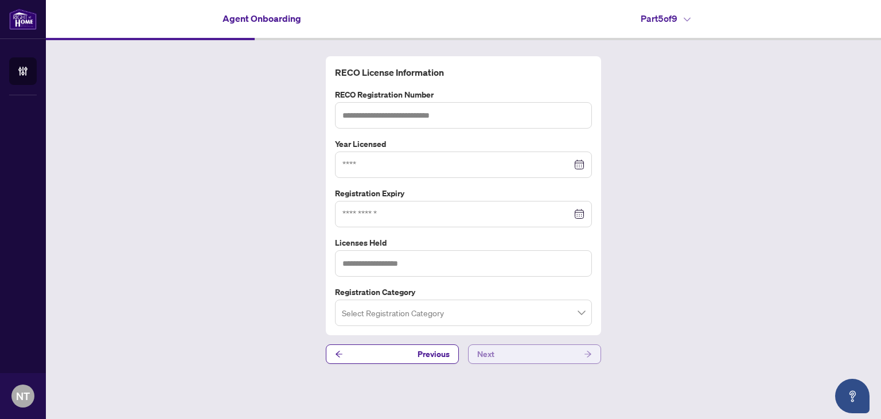
click at [525, 349] on button "Next" at bounding box center [534, 353] width 133 height 19
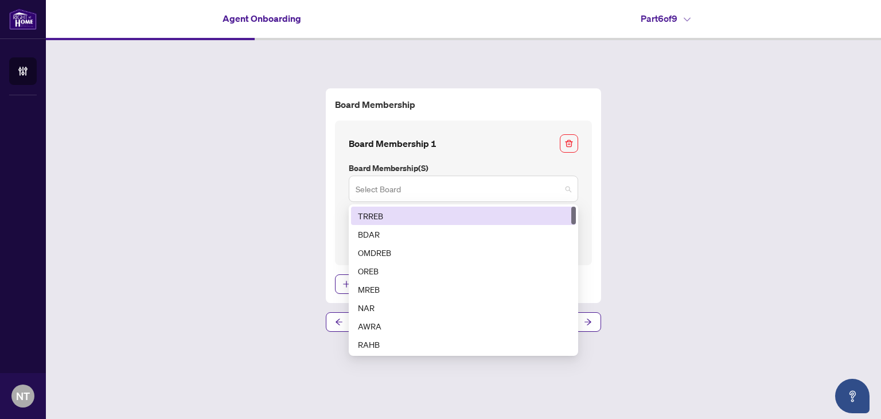
click at [573, 190] on div "Select Board" at bounding box center [463, 188] width 229 height 26
click at [537, 213] on div "TRREB" at bounding box center [463, 215] width 211 height 13
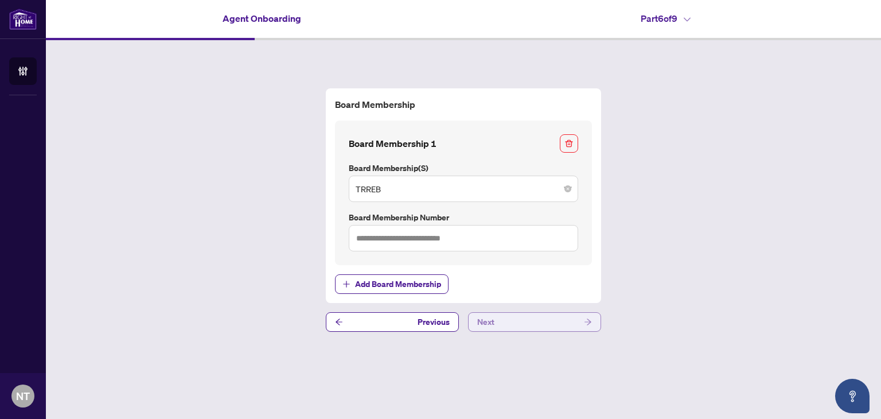
click at [505, 320] on button "Next" at bounding box center [534, 321] width 133 height 19
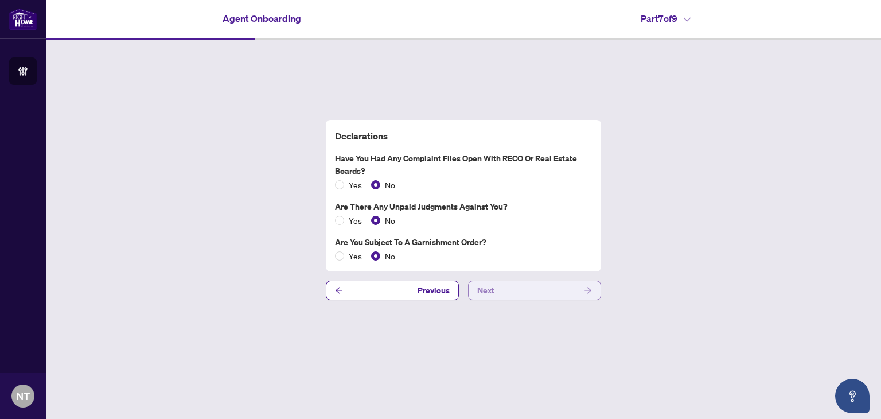
click at [505, 288] on button "Next" at bounding box center [534, 289] width 133 height 19
click at [505, 290] on button "Next" at bounding box center [534, 289] width 133 height 19
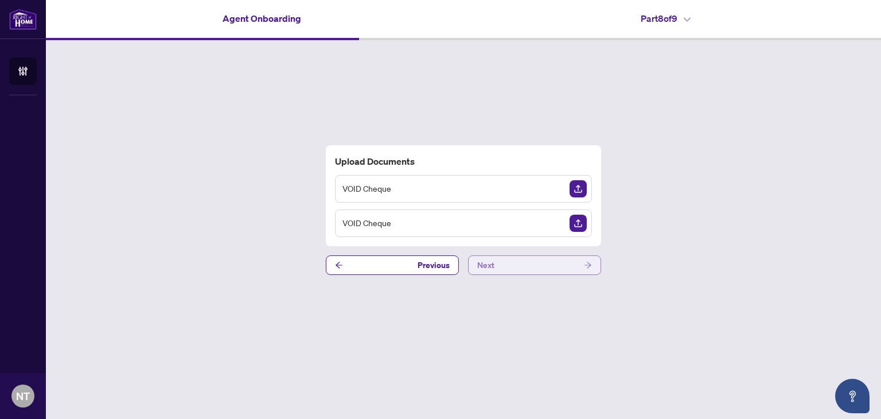
click at [507, 264] on button "Next" at bounding box center [534, 264] width 133 height 19
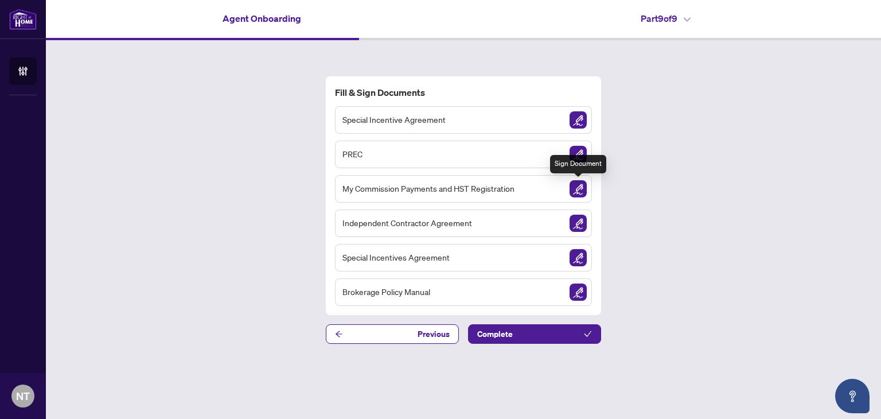
click at [579, 192] on img "Sign Document" at bounding box center [577, 188] width 17 height 17
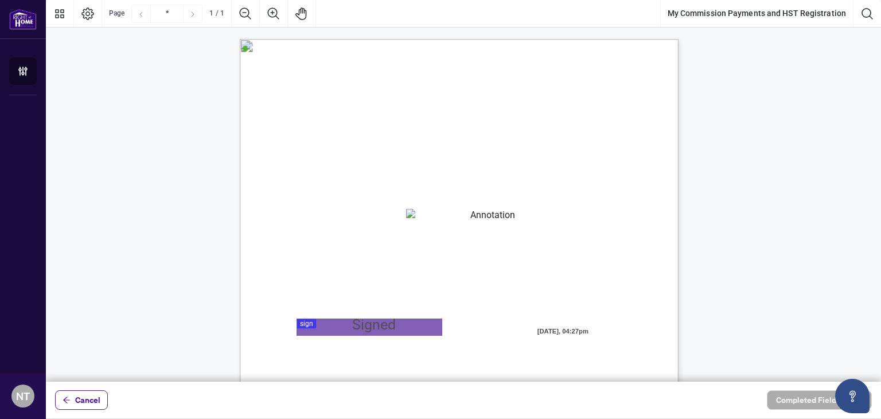
click at [533, 218] on textarea "01K2N8MKQDJBXE81ST9XY5E373" at bounding box center [488, 217] width 165 height 17
